Goal: Task Accomplishment & Management: Use online tool/utility

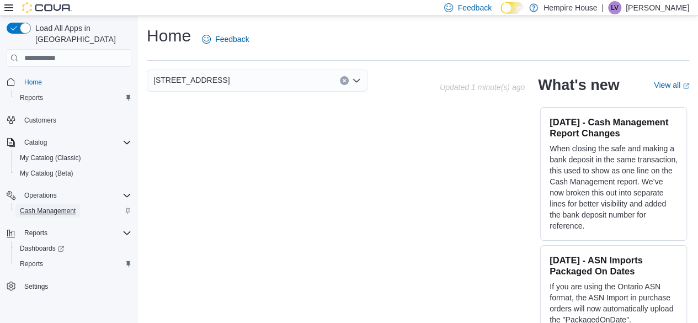
click at [29, 206] on span "Cash Management" at bounding box center [48, 210] width 56 height 9
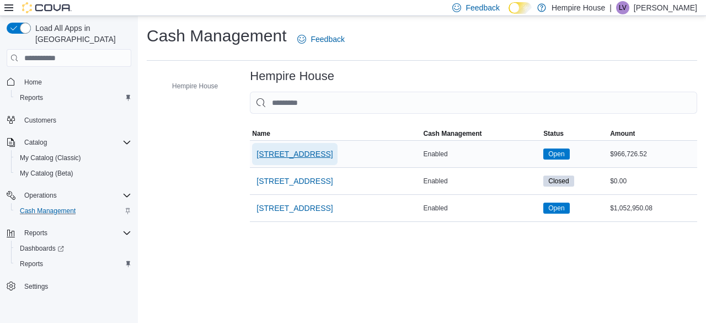
click at [286, 151] on span "[STREET_ADDRESS]" at bounding box center [295, 153] width 76 height 11
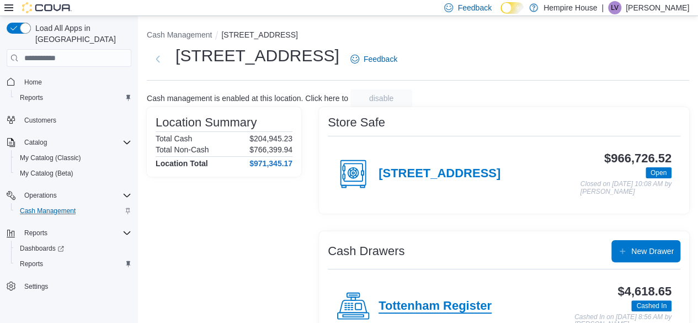
click at [432, 311] on h4 "Tottenham Register" at bounding box center [435, 306] width 113 height 14
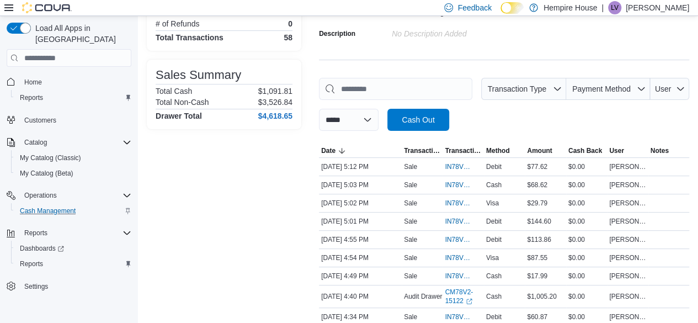
scroll to position [110, 0]
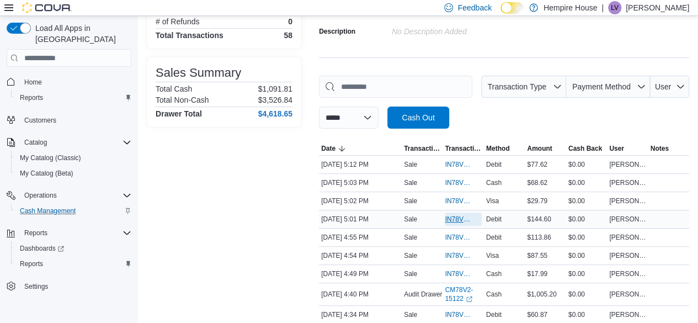
click at [464, 215] on span "IN78V2-147962" at bounding box center [457, 219] width 25 height 9
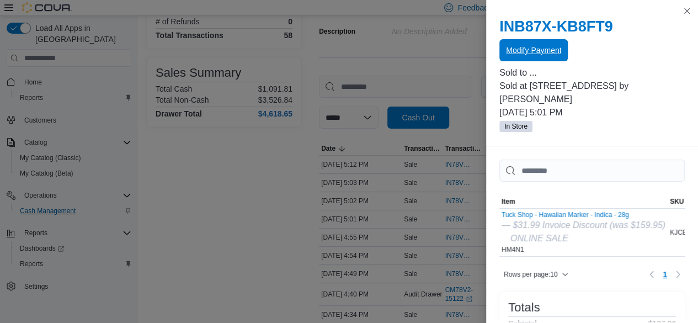
click at [541, 56] on span "Modify Payment" at bounding box center [533, 50] width 55 height 22
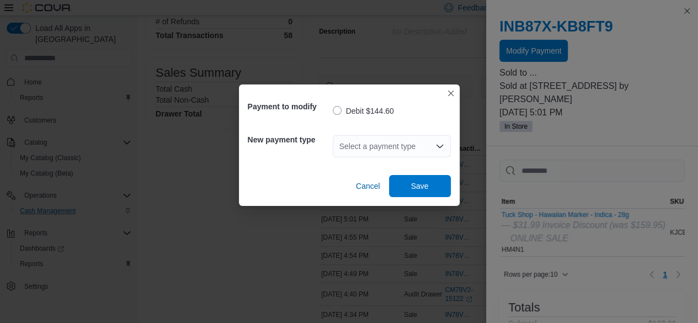
click at [419, 142] on div "Select a payment type" at bounding box center [392, 146] width 118 height 22
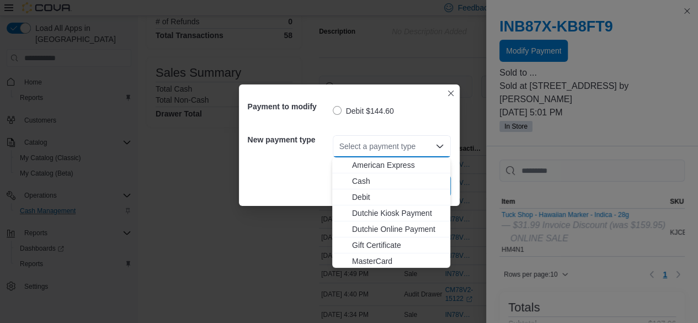
type input "*"
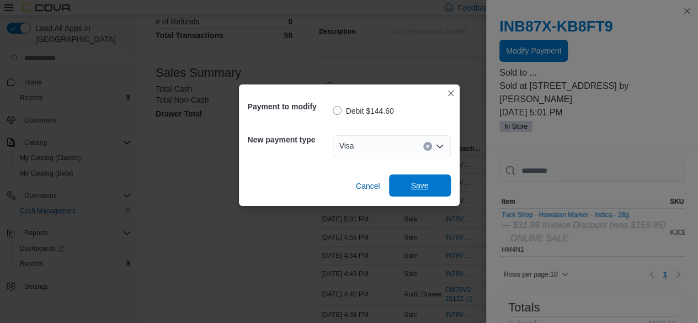
click at [419, 186] on span "Save" at bounding box center [420, 185] width 18 height 11
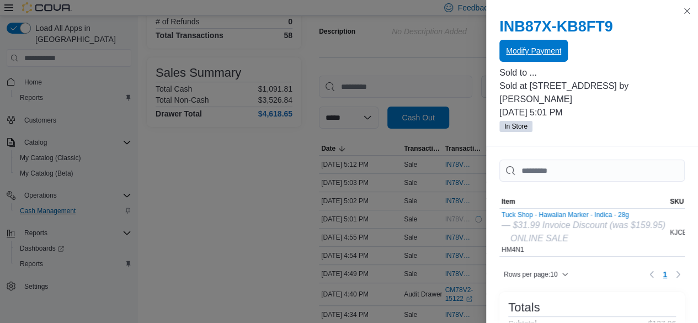
scroll to position [0, 0]
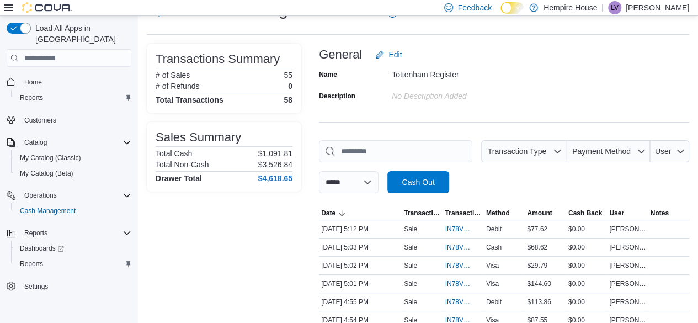
scroll to position [66, 0]
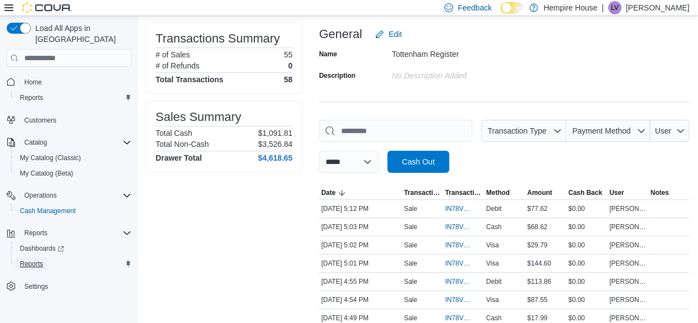
click at [35, 259] on span "Reports" at bounding box center [31, 263] width 23 height 9
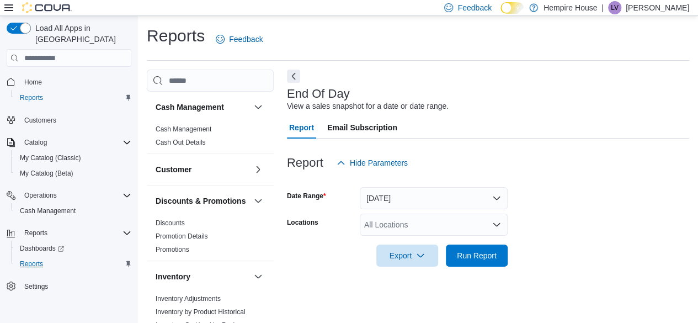
scroll to position [20, 0]
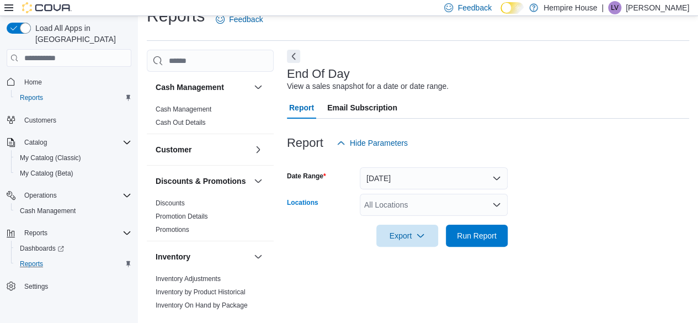
click at [427, 207] on div "All Locations" at bounding box center [434, 205] width 148 height 22
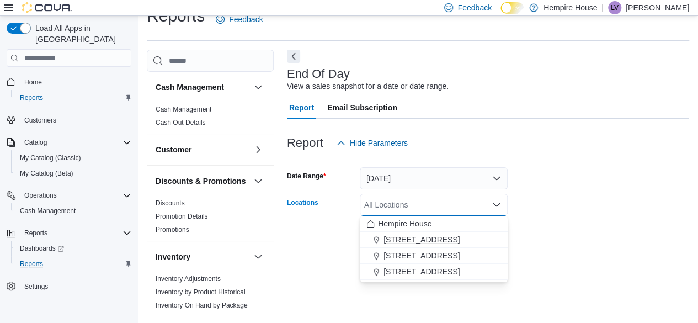
click at [421, 236] on span "[STREET_ADDRESS]" at bounding box center [421, 239] width 76 height 11
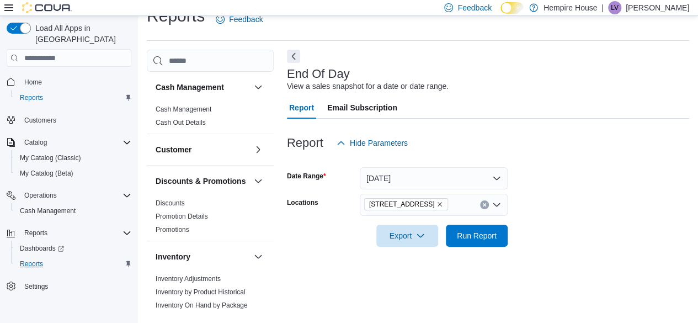
click at [340, 254] on div at bounding box center [488, 253] width 402 height 13
click at [495, 233] on span "Run Report" at bounding box center [477, 235] width 40 height 11
